Goal: Check status

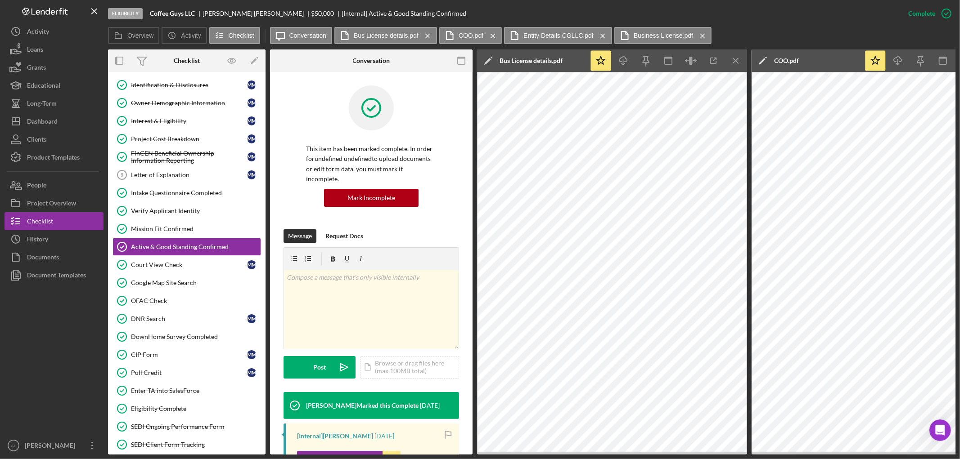
scroll to position [199, 0]
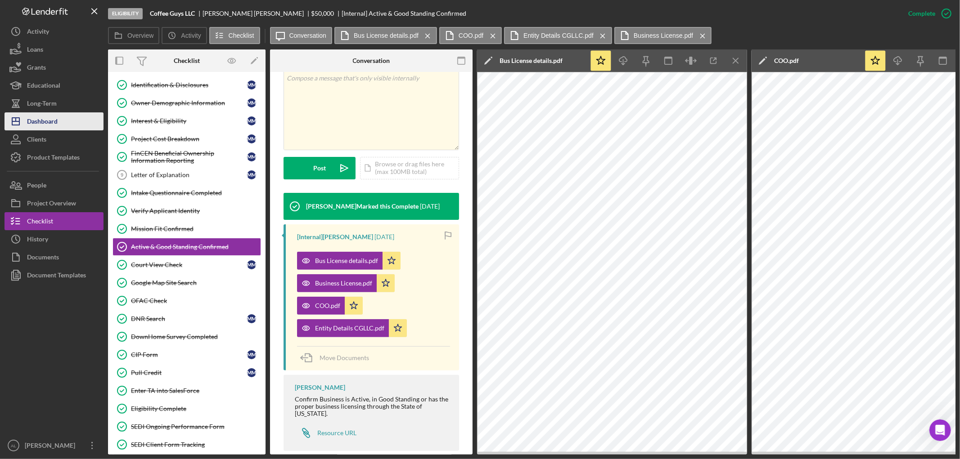
click at [55, 121] on div "Dashboard" at bounding box center [42, 122] width 31 height 20
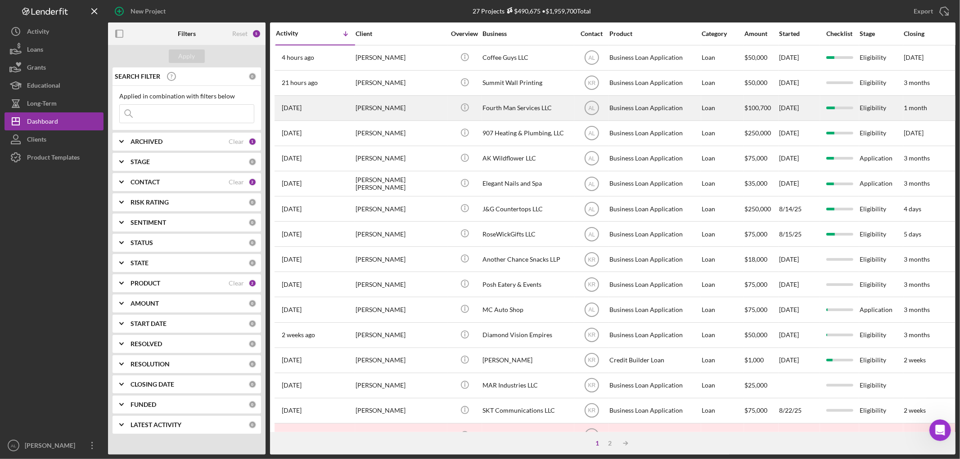
click at [403, 106] on div "[PERSON_NAME]" at bounding box center [400, 108] width 90 height 24
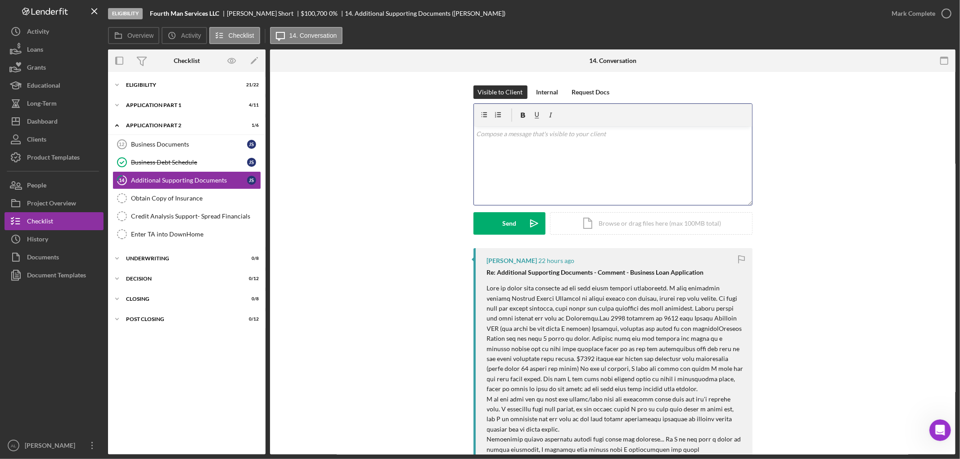
click at [561, 150] on div "v Color teal Color pink Remove color Add row above Add row below Add column bef…" at bounding box center [613, 165] width 278 height 79
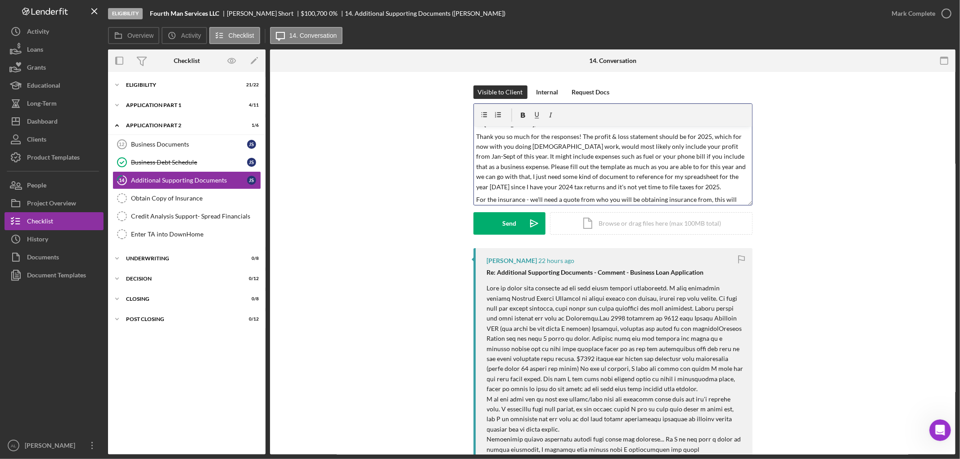
scroll to position [20, 0]
